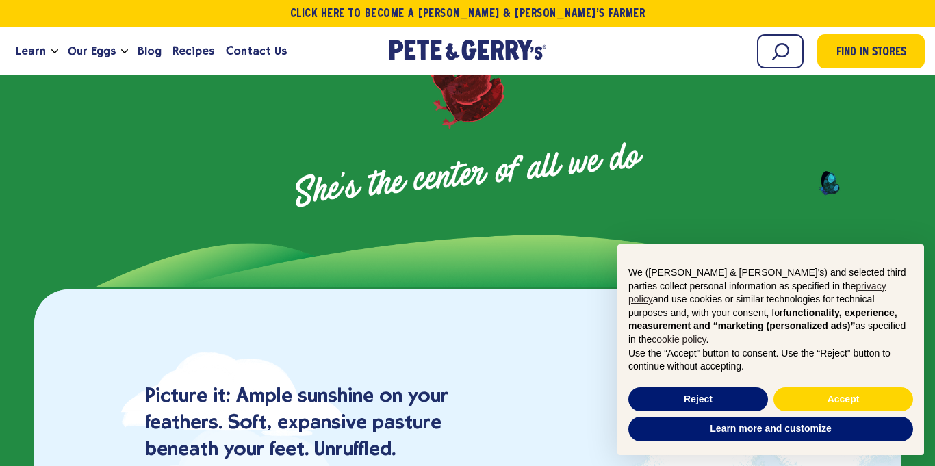
scroll to position [705, 0]
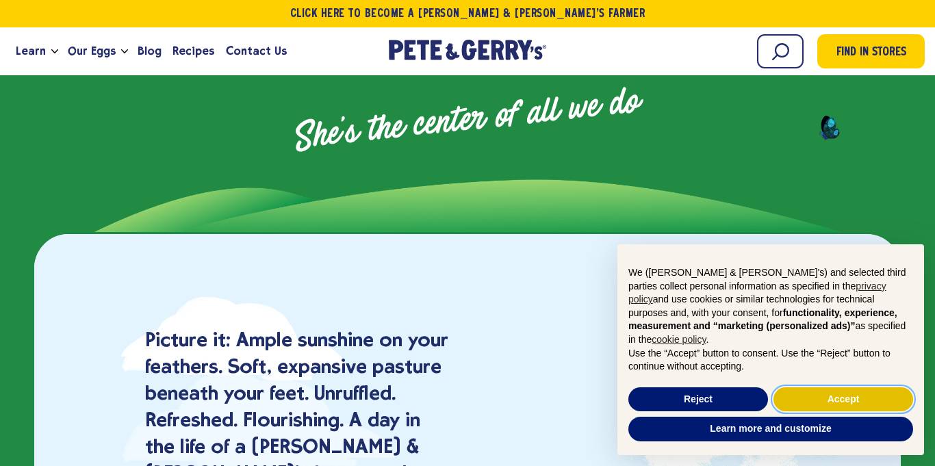
click at [803, 403] on button "Accept" at bounding box center [844, 400] width 140 height 25
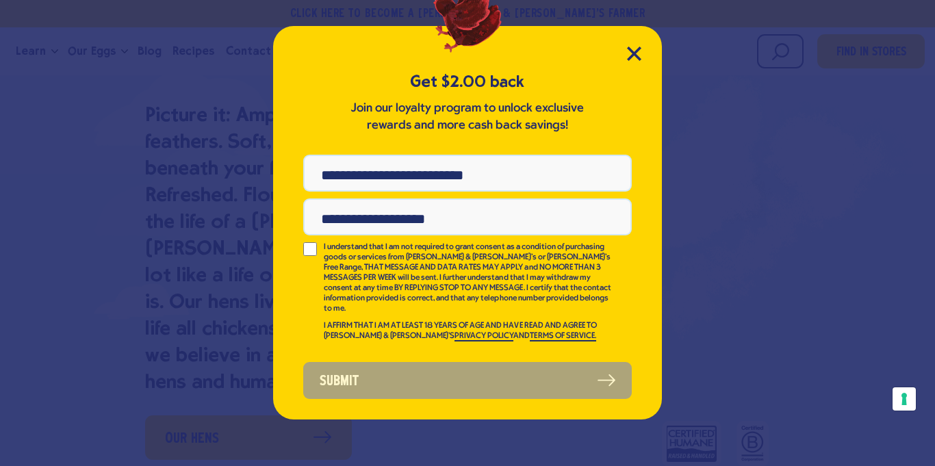
scroll to position [0, 0]
click at [633, 53] on icon "Close Modal" at bounding box center [634, 53] width 12 height 12
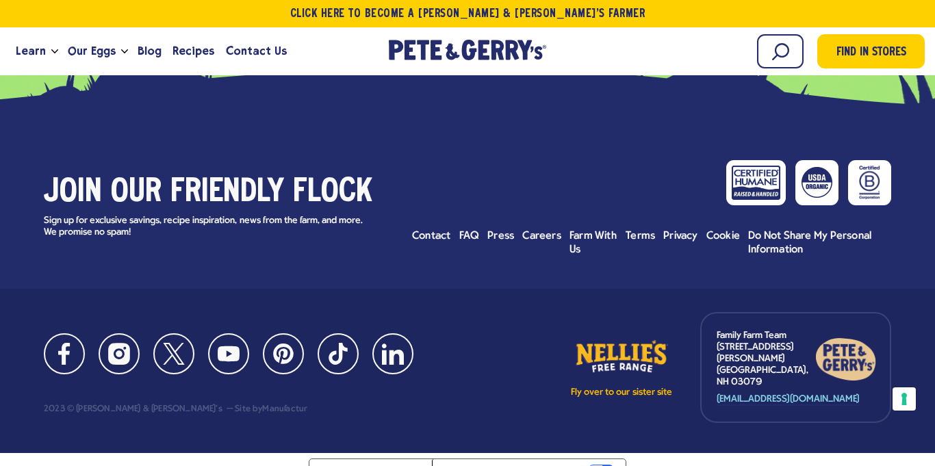
scroll to position [6059, 0]
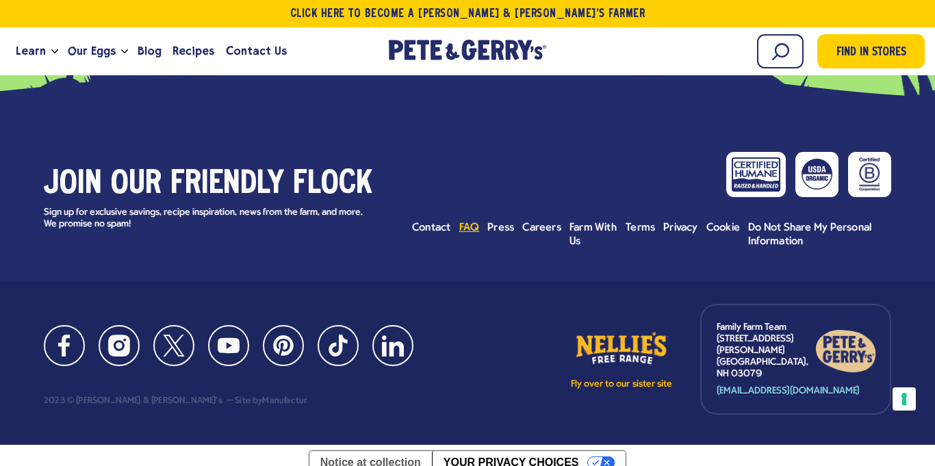
click at [468, 231] on span "FAQ" at bounding box center [470, 228] width 21 height 11
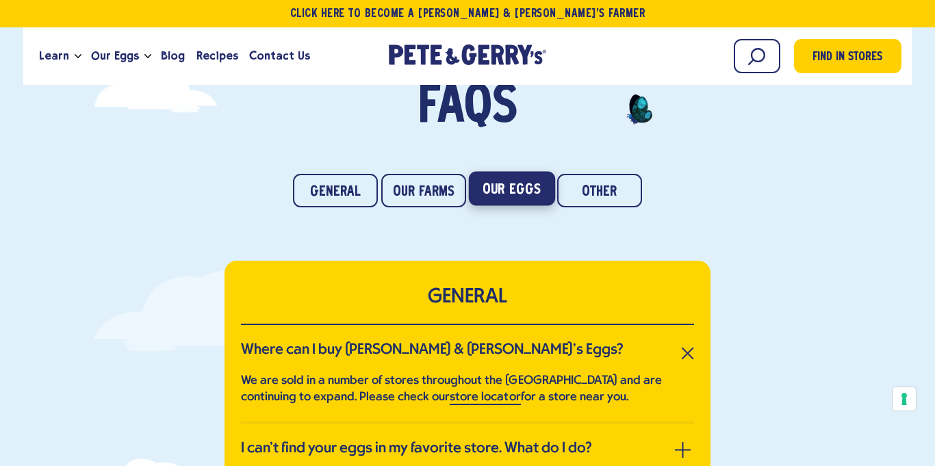
click at [484, 181] on link "Our Eggs" at bounding box center [511, 189] width 86 height 34
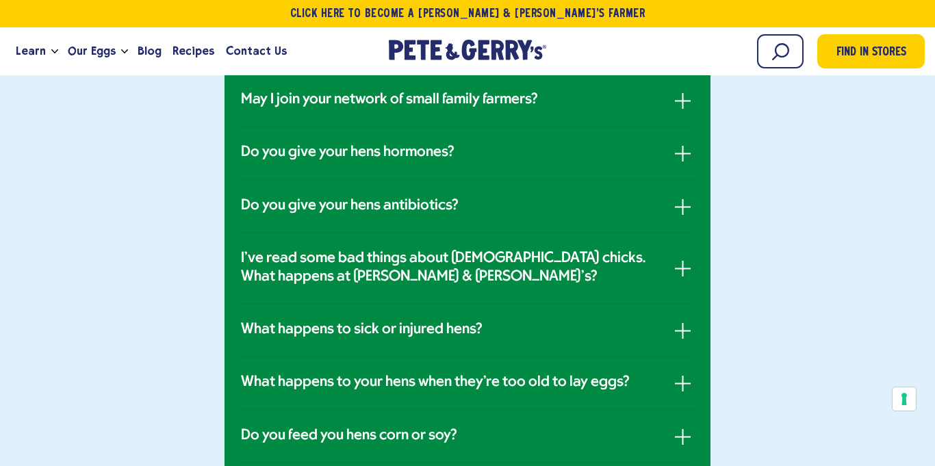
scroll to position [819, 0]
click at [681, 148] on button "button" at bounding box center [683, 152] width 16 height 16
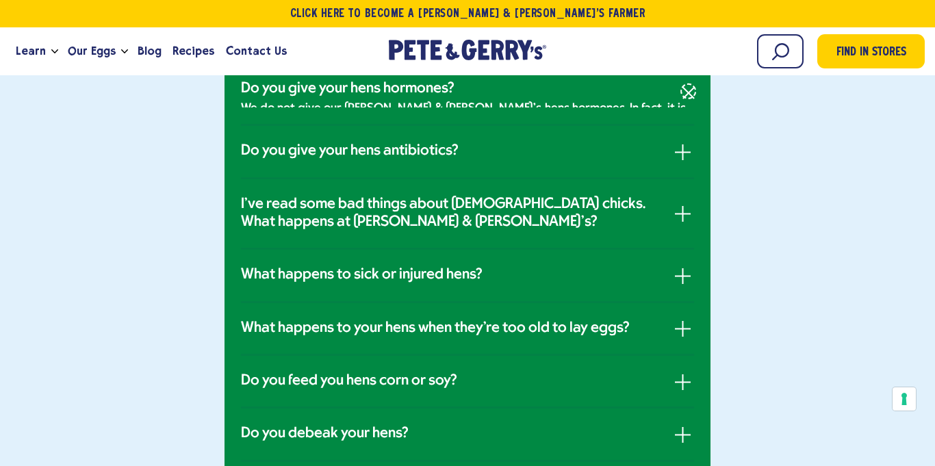
scroll to position [772, 0]
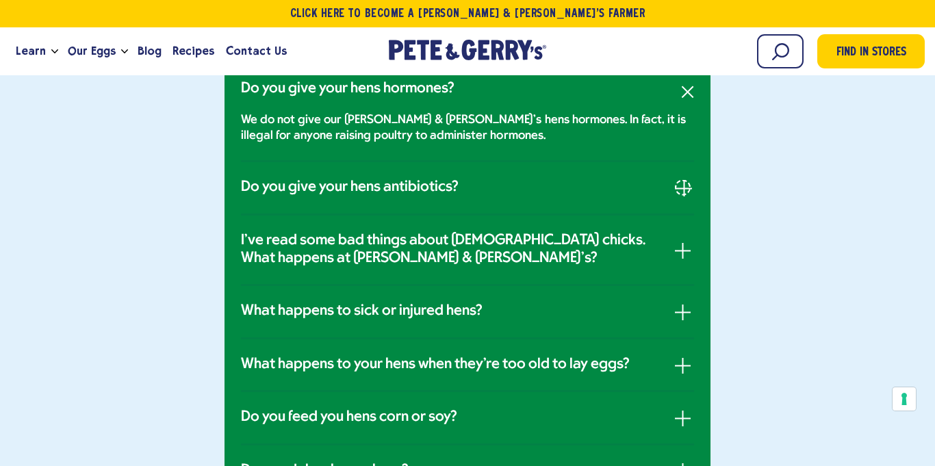
click at [684, 184] on span "button" at bounding box center [684, 189] width 1 height 16
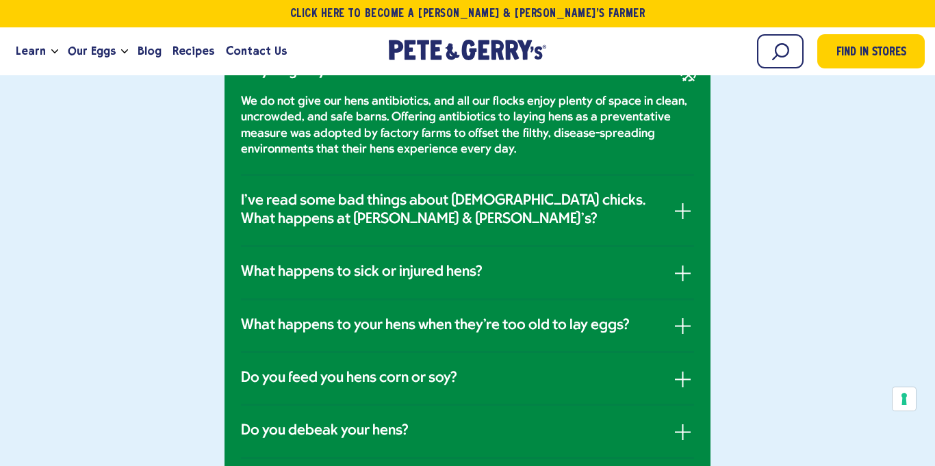
scroll to position [844, 0]
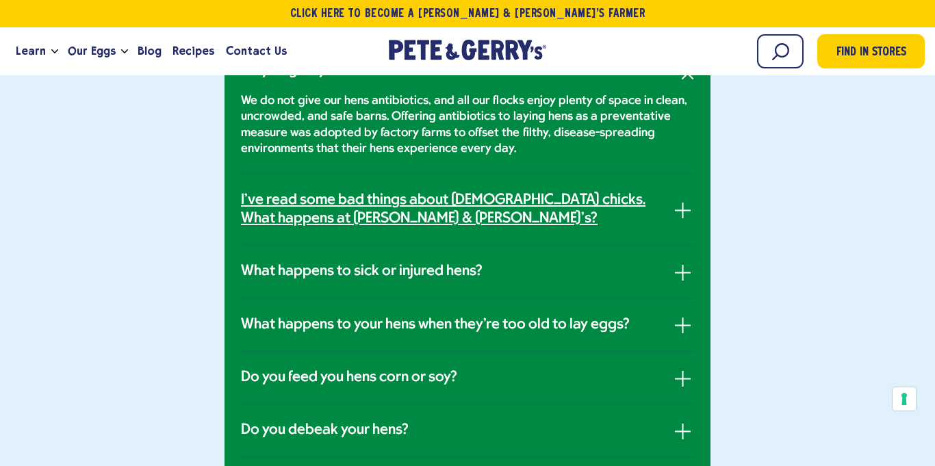
click at [668, 221] on link "I've read some bad things about male chicks. What happens at Pete & Gerry's?" at bounding box center [467, 210] width 453 height 36
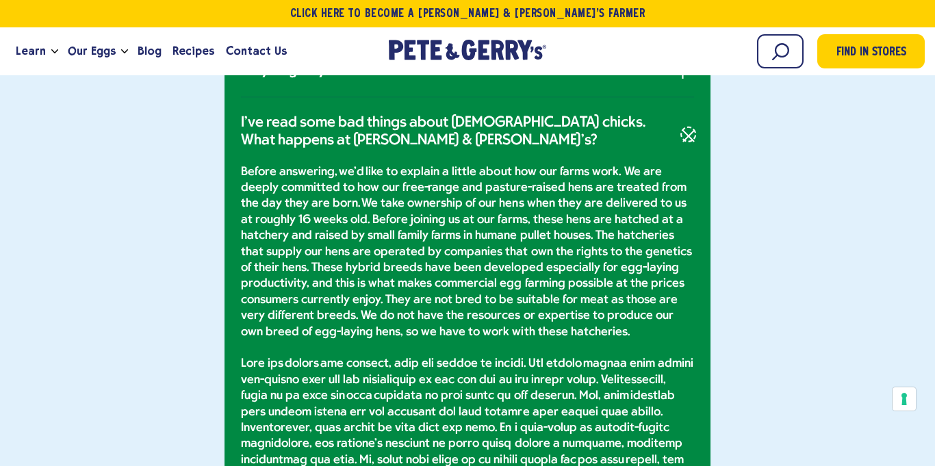
click at [691, 140] on button "button" at bounding box center [688, 134] width 23 height 23
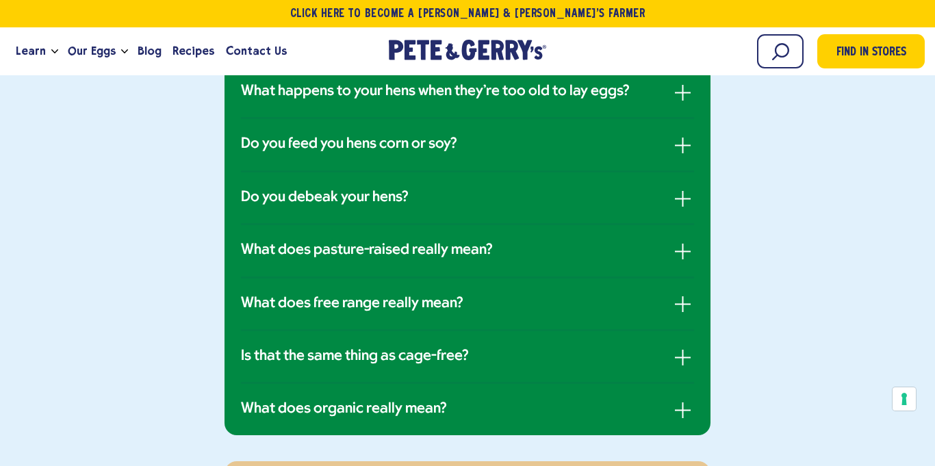
scroll to position [1001, 0]
click at [688, 139] on button "button" at bounding box center [683, 144] width 16 height 16
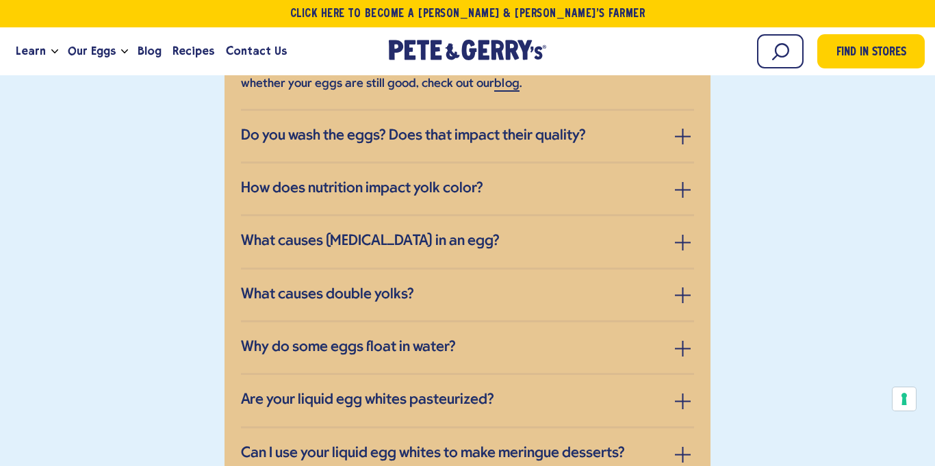
scroll to position [1998, 0]
click at [679, 234] on button "button" at bounding box center [683, 242] width 16 height 16
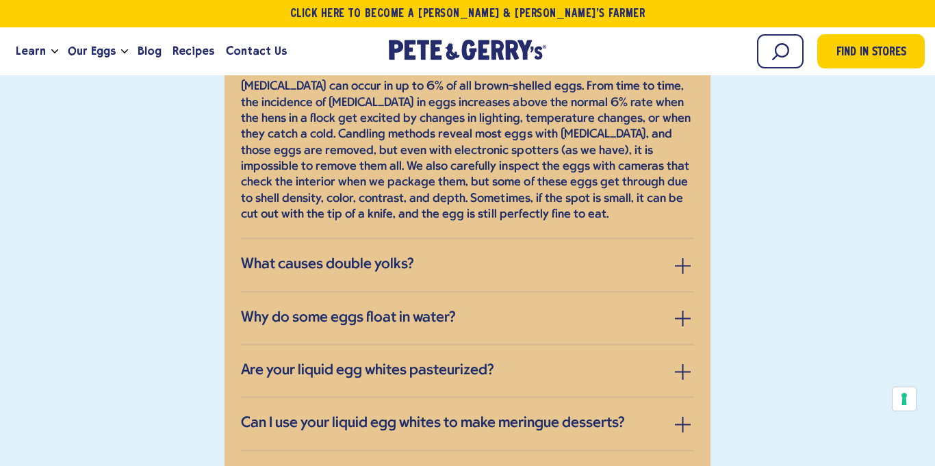
scroll to position [1847, 0]
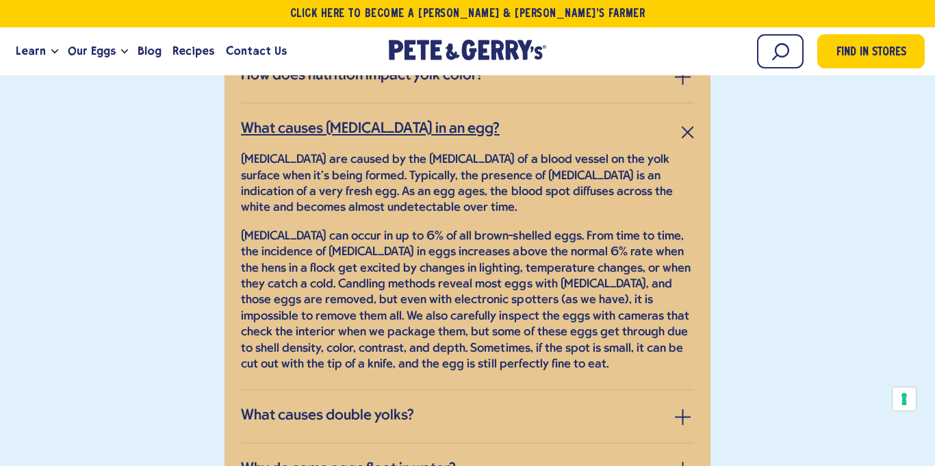
click at [691, 121] on link "What causes blood spots in an egg?" at bounding box center [467, 130] width 453 height 18
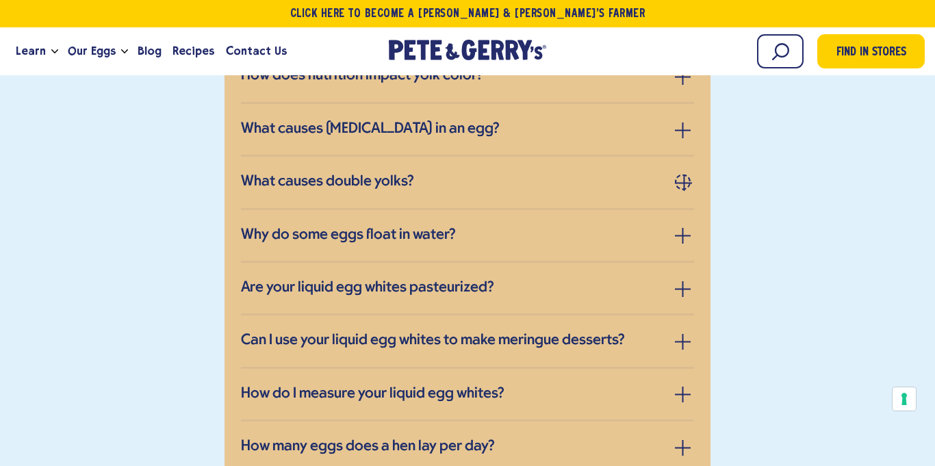
click at [688, 182] on span "button" at bounding box center [685, 182] width 16 height 1
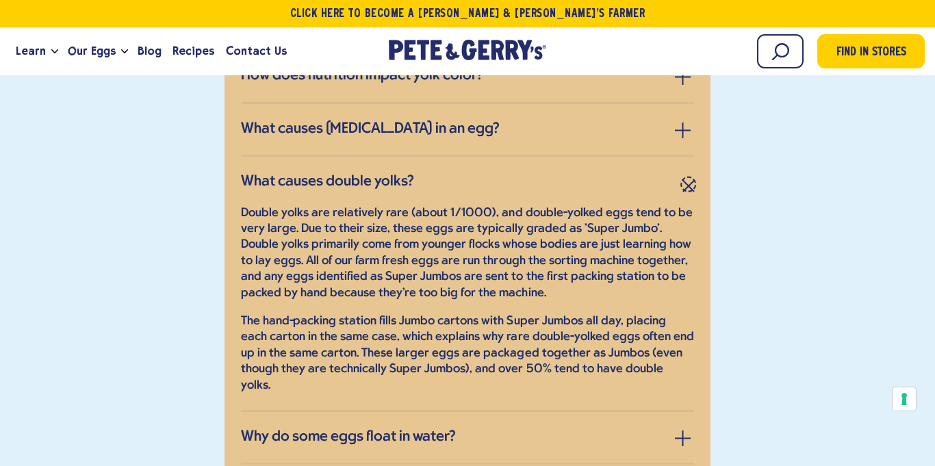
click at [687, 174] on button "button" at bounding box center [688, 185] width 23 height 23
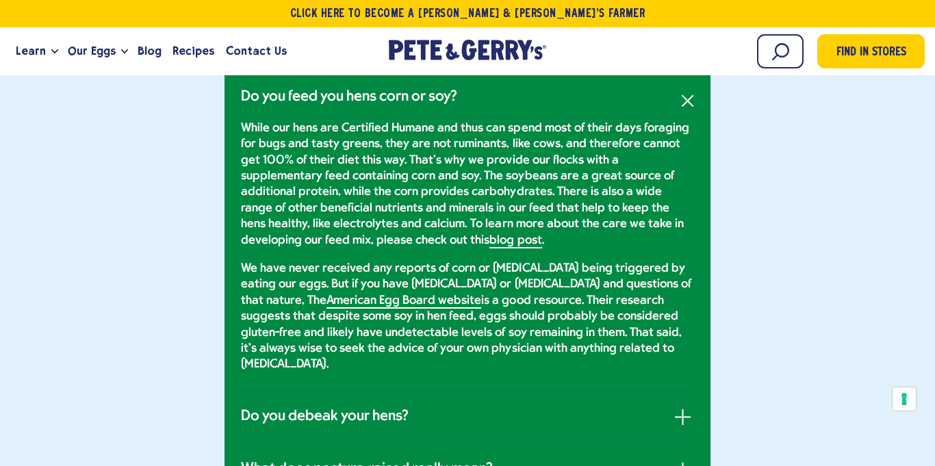
scroll to position [1051, 0]
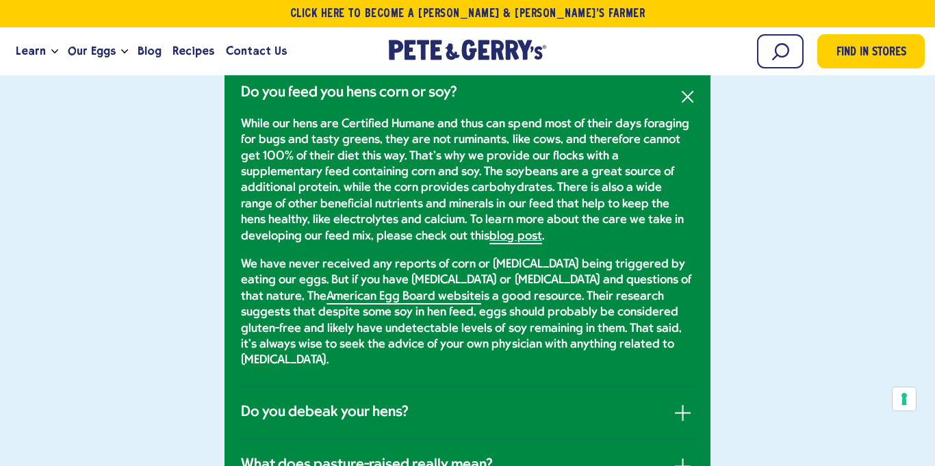
click at [490, 235] on link "blog post" at bounding box center [516, 237] width 52 height 14
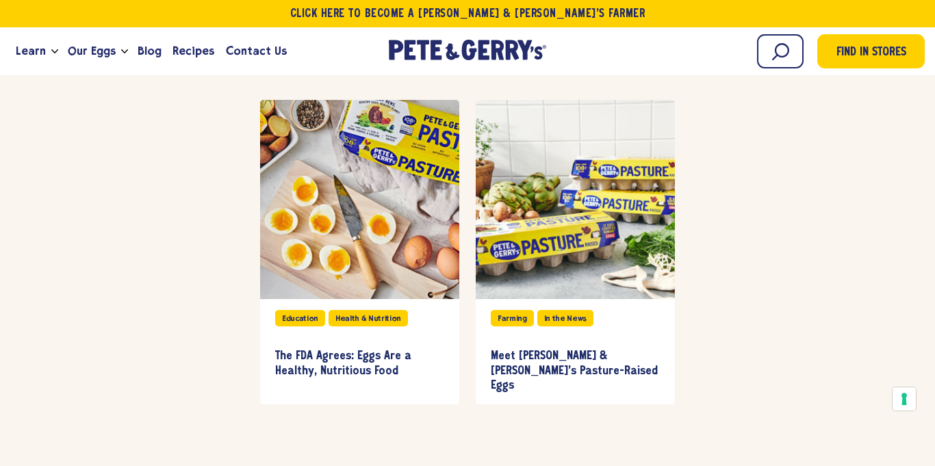
scroll to position [2673, 0]
